Goal: Information Seeking & Learning: Learn about a topic

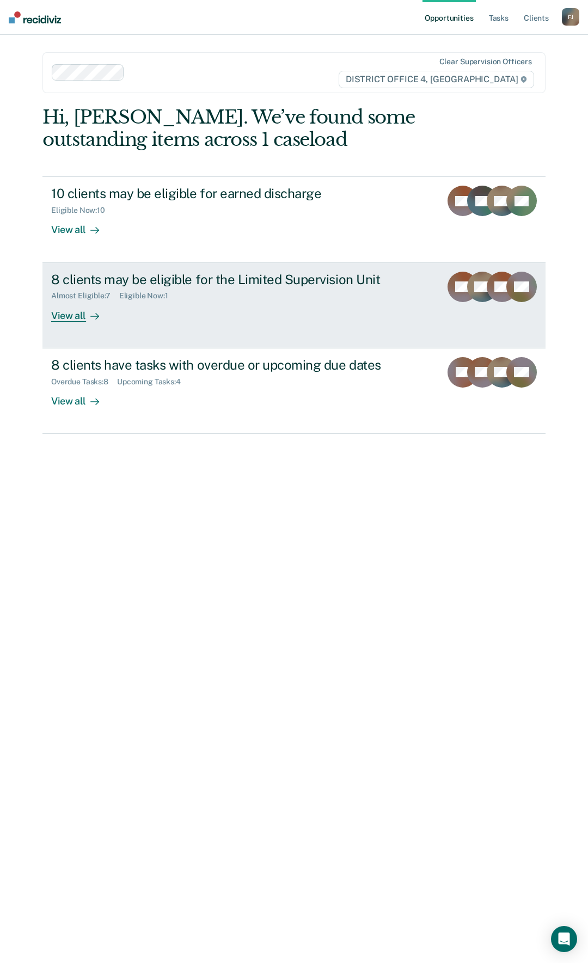
click at [155, 309] on div "8 clients may be eligible for the Limited Supervision Unit Almost Eligible : 7 …" at bounding box center [254, 297] width 407 height 50
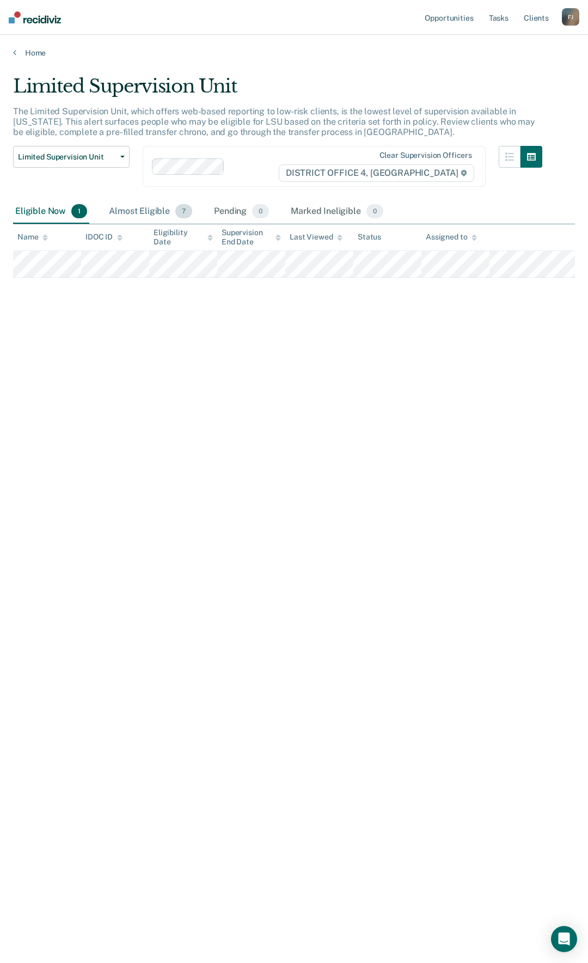
click at [170, 219] on div "Almost Eligible 7" at bounding box center [151, 212] width 88 height 24
